Goal: Information Seeking & Learning: Find specific fact

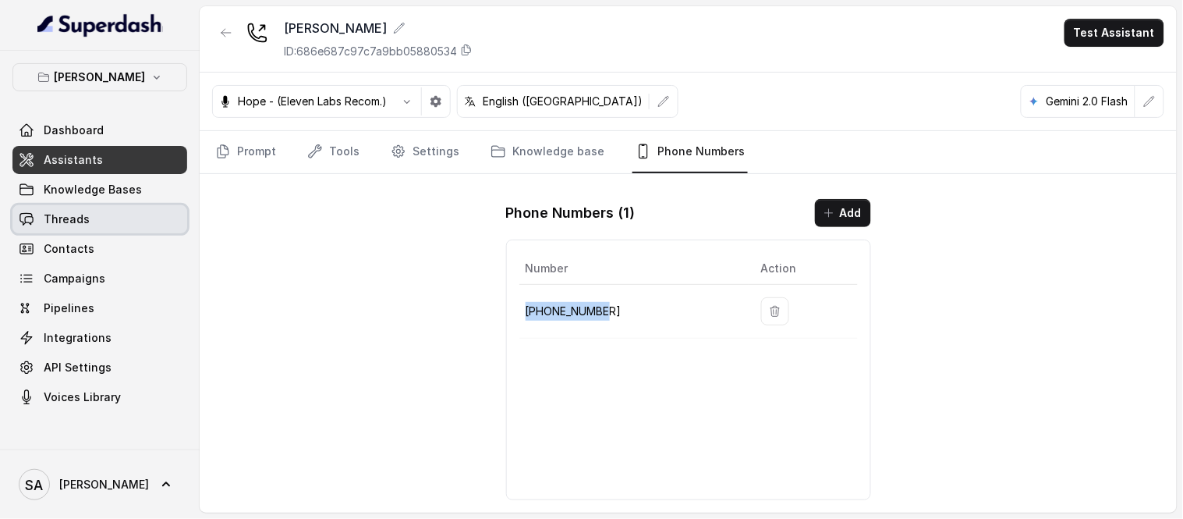
click at [86, 212] on span "Threads" at bounding box center [67, 219] width 46 height 16
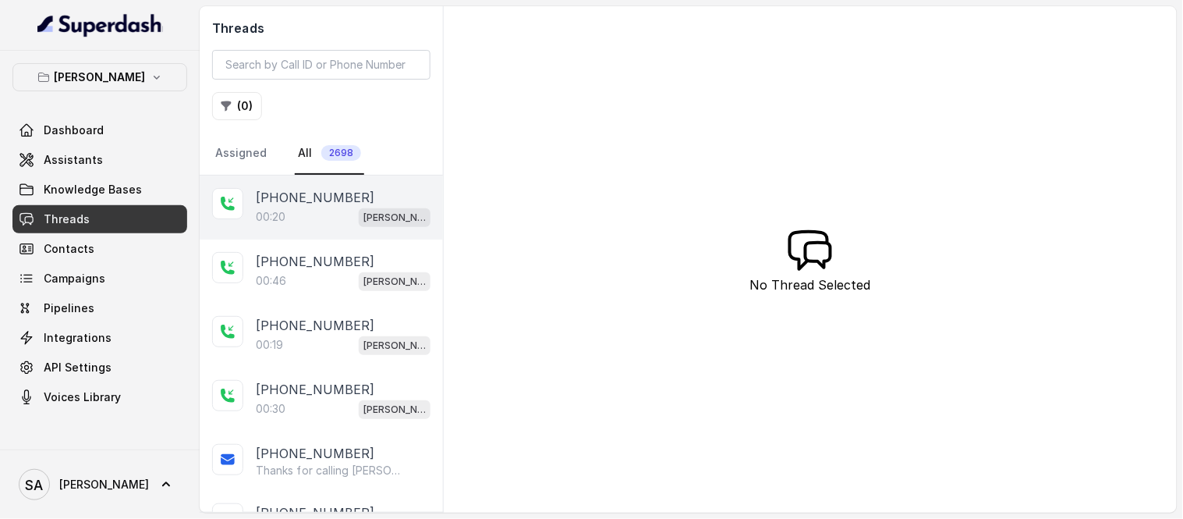
click at [332, 207] on div "00:20 [PERSON_NAME]" at bounding box center [343, 217] width 175 height 20
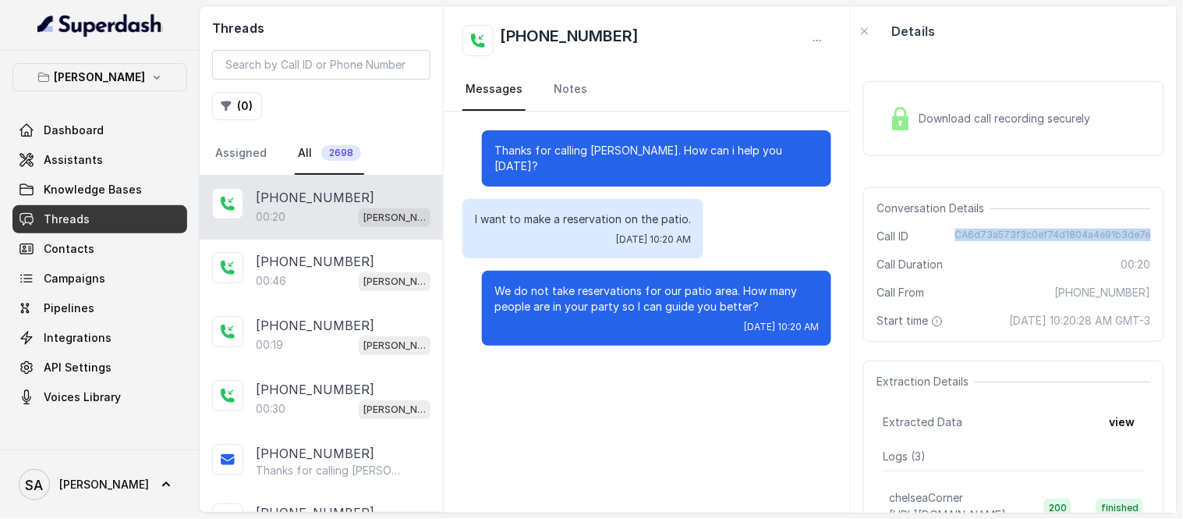
drag, startPoint x: 956, startPoint y: 234, endPoint x: 1137, endPoint y: 240, distance: 181.0
click at [1137, 240] on span "CA6d73a573f3c0ef74d1804a4e91b3de7e" at bounding box center [1053, 236] width 196 height 16
copy span "CA6d73a573f3c0ef74d1804a4e91b3de7e"
